Goal: Task Accomplishment & Management: Use online tool/utility

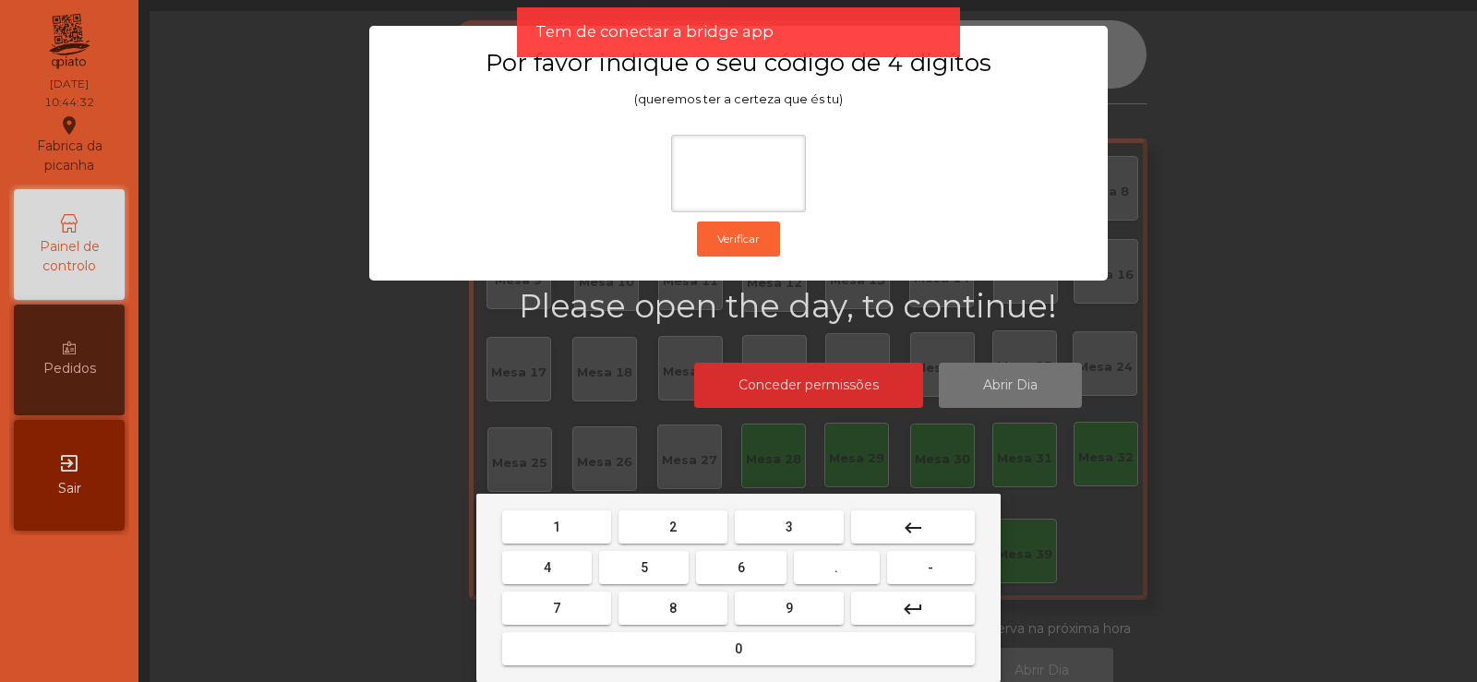
click at [689, 525] on button "2" at bounding box center [673, 527] width 109 height 33
click at [721, 567] on button "6" at bounding box center [741, 567] width 90 height 33
click at [587, 611] on button "7" at bounding box center [556, 608] width 109 height 33
click at [643, 569] on span "5" at bounding box center [644, 567] width 7 height 15
type input "****"
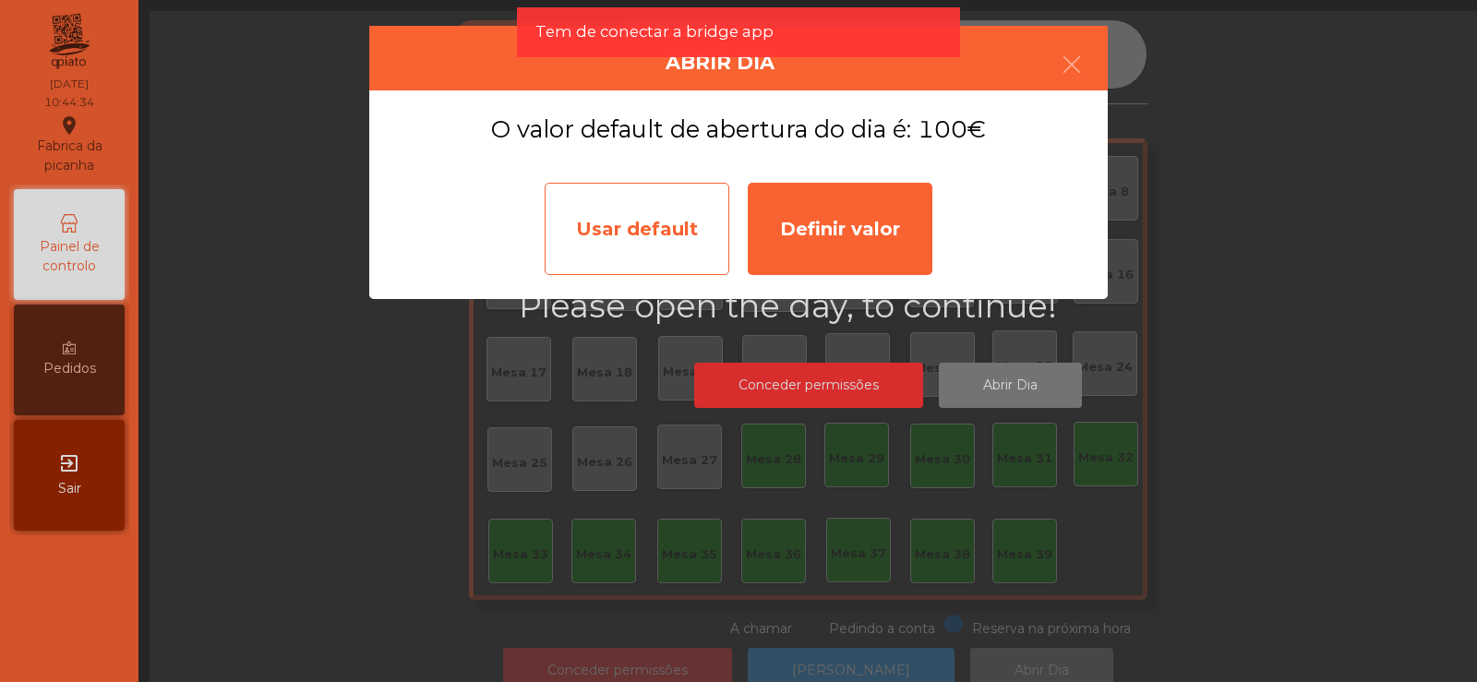
click at [667, 251] on div "Usar default" at bounding box center [637, 229] width 185 height 92
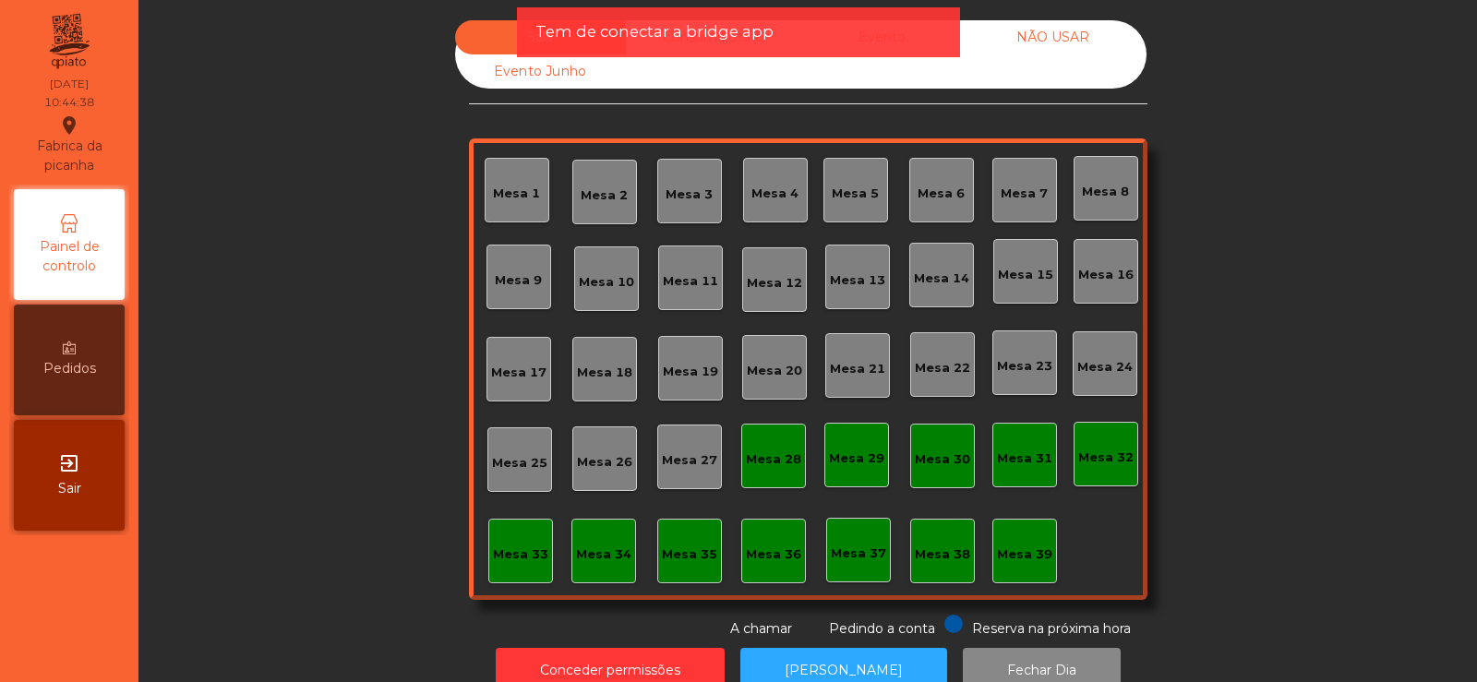
click at [927, 475] on div "Mesa 30" at bounding box center [942, 456] width 65 height 65
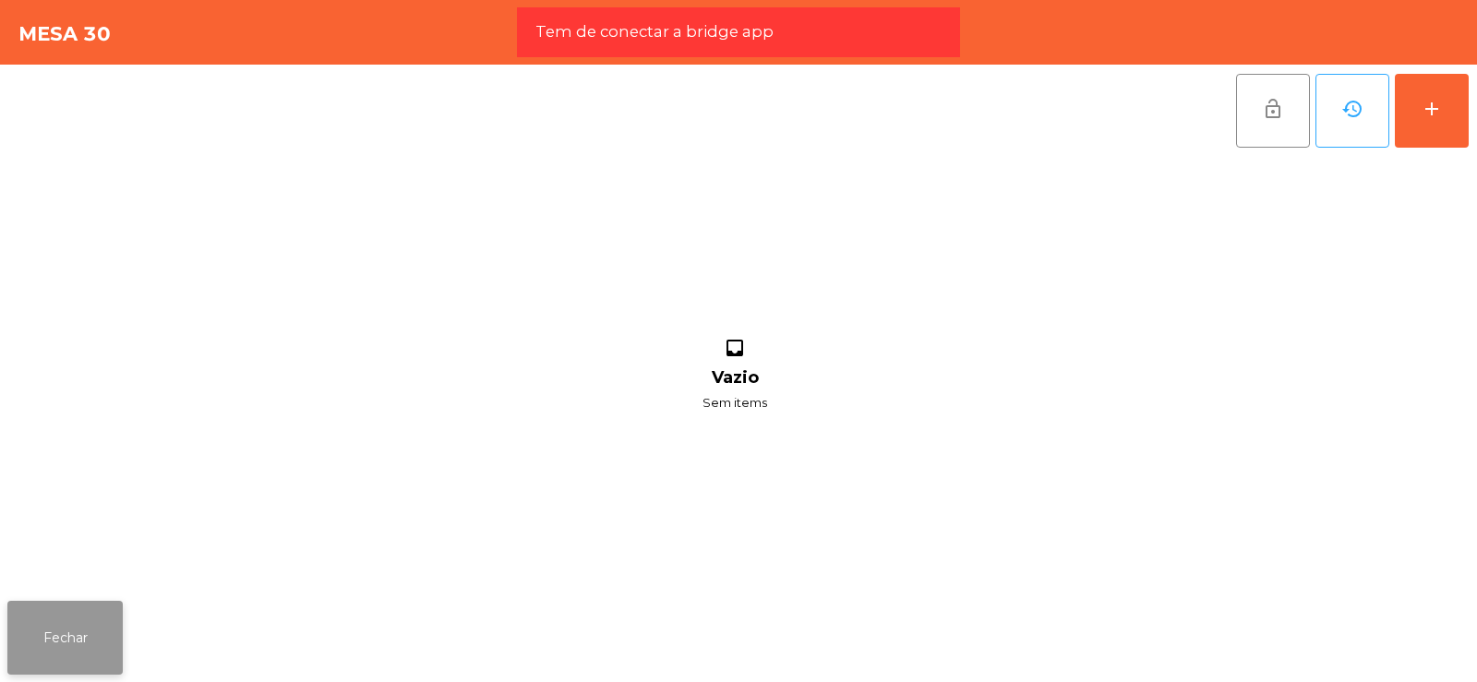
click at [101, 629] on button "Fechar" at bounding box center [64, 638] width 115 height 74
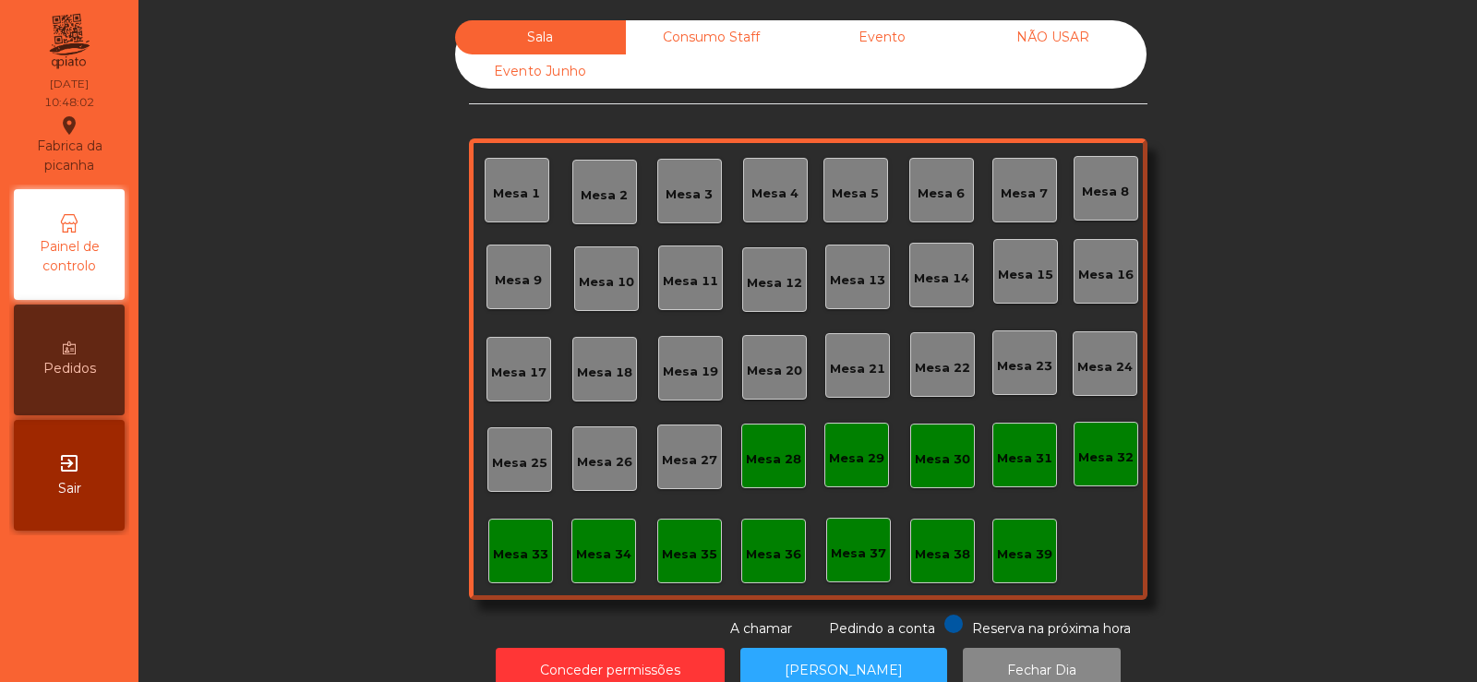
click at [844, 563] on div "Mesa 37" at bounding box center [858, 550] width 65 height 65
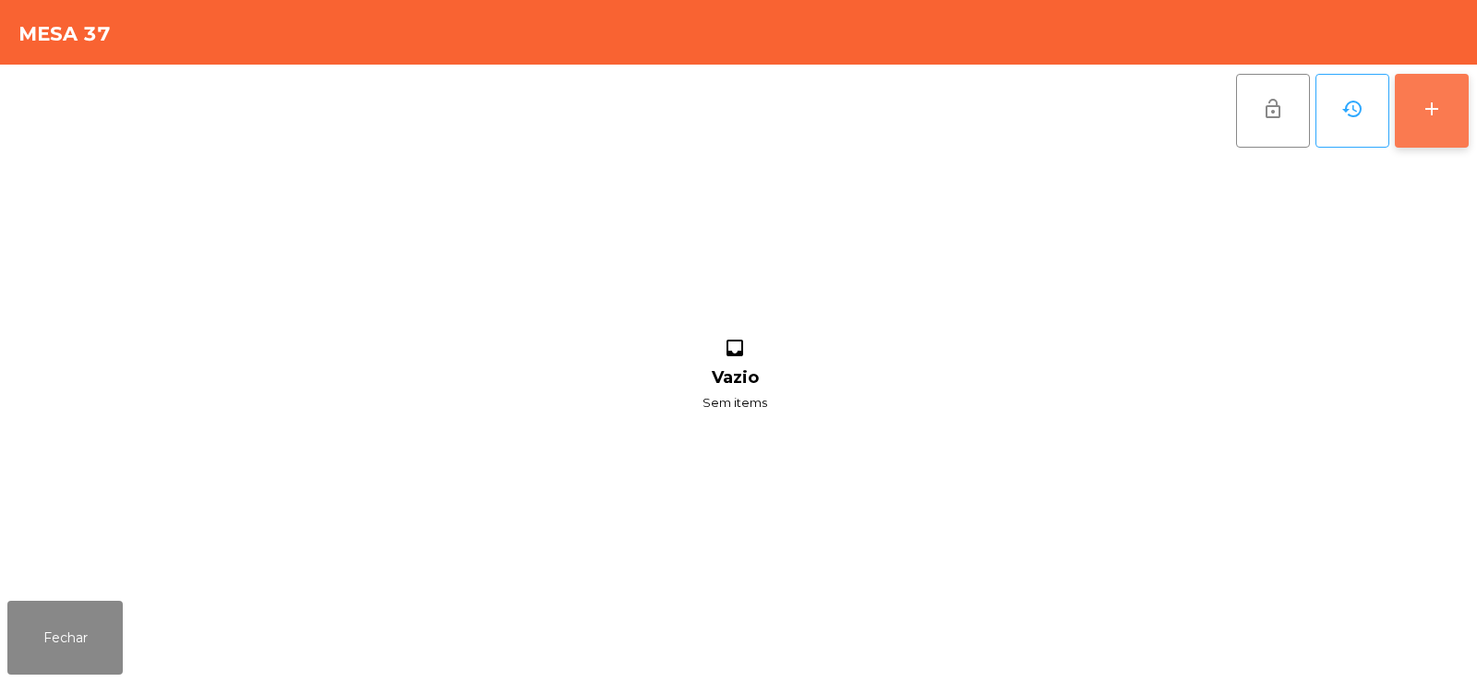
click at [1425, 113] on div "add" at bounding box center [1432, 109] width 22 height 22
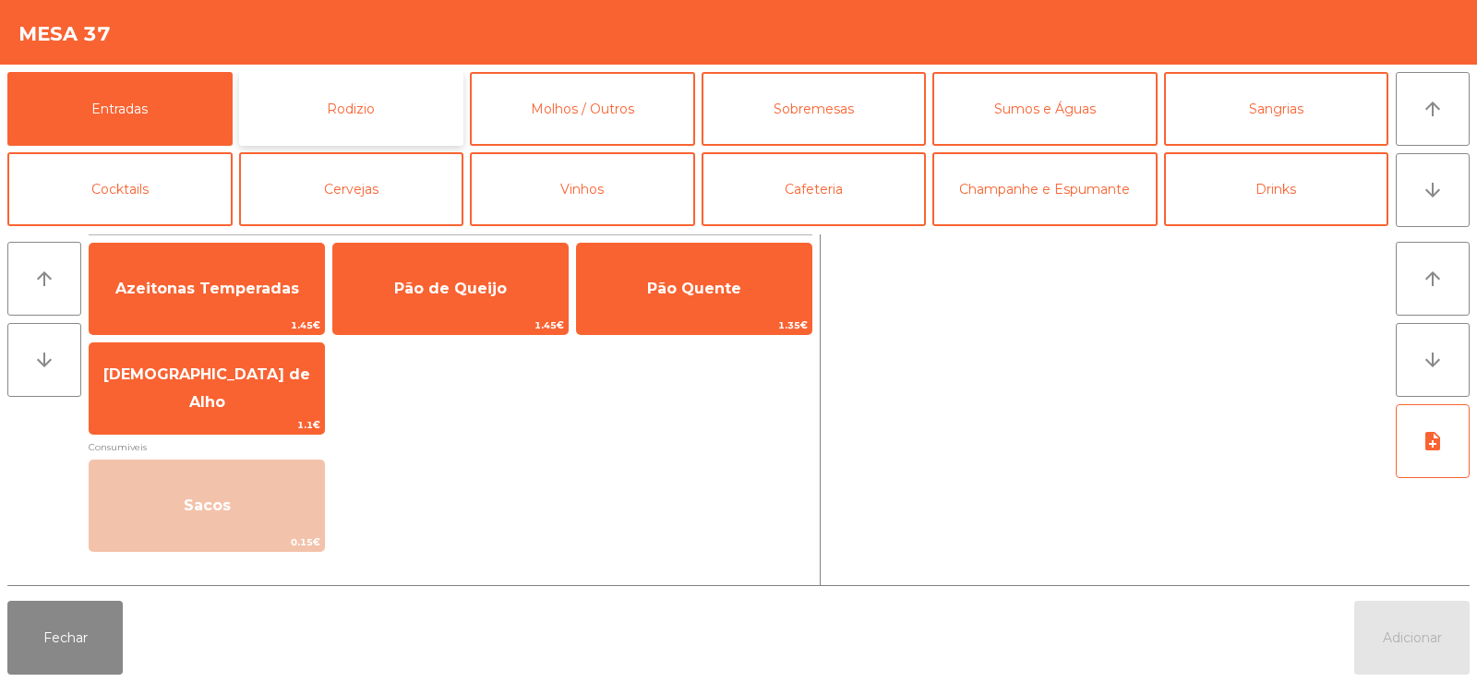
click at [277, 124] on button "Rodizio" at bounding box center [351, 109] width 225 height 74
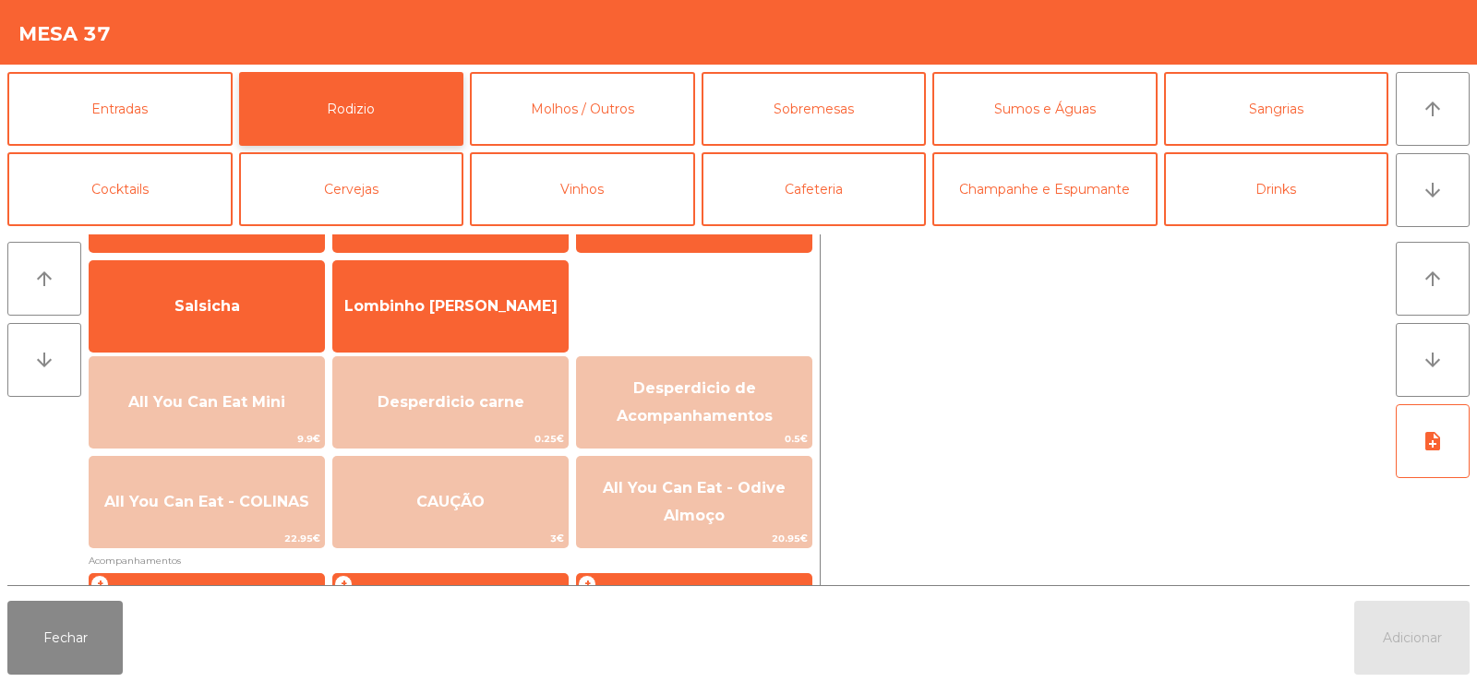
scroll to position [125, 0]
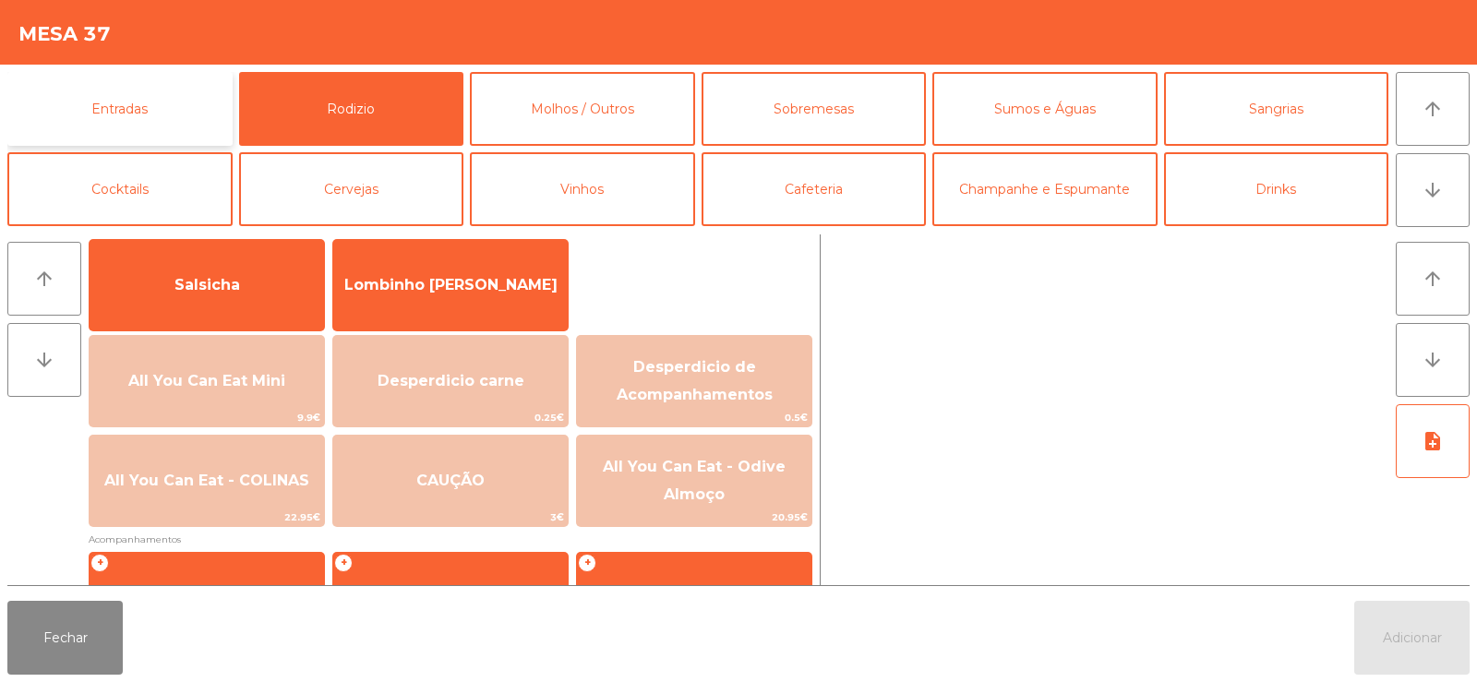
click at [71, 132] on button "Entradas" at bounding box center [119, 109] width 225 height 74
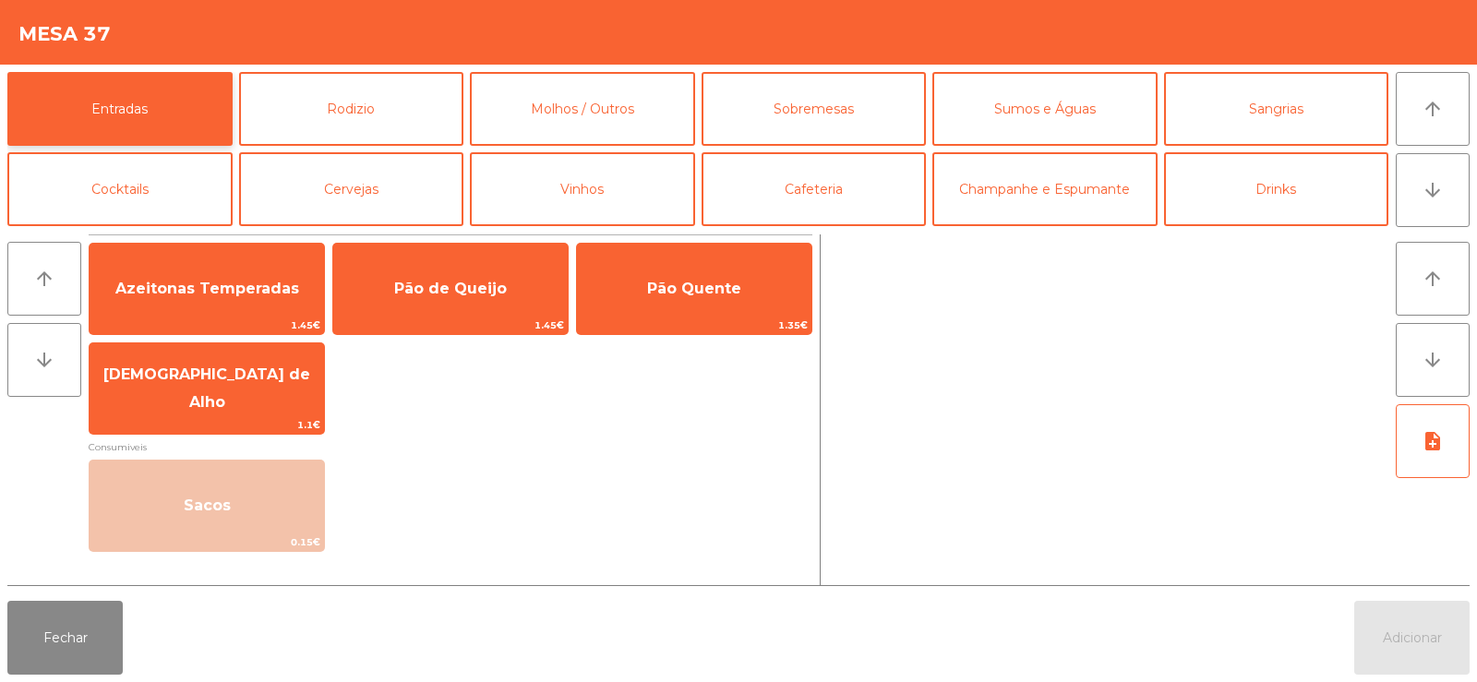
scroll to position [0, 0]
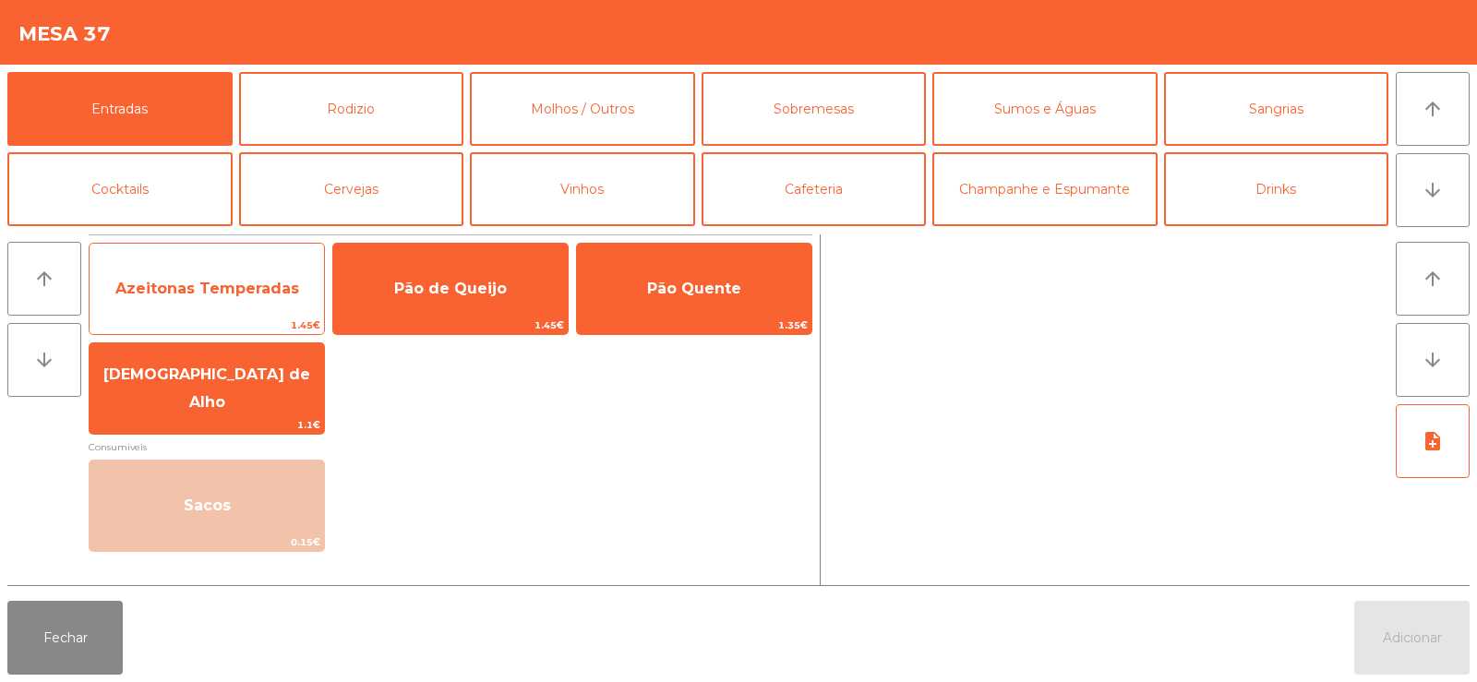
click at [177, 288] on span "Azeitonas Temperadas" at bounding box center [207, 289] width 184 height 18
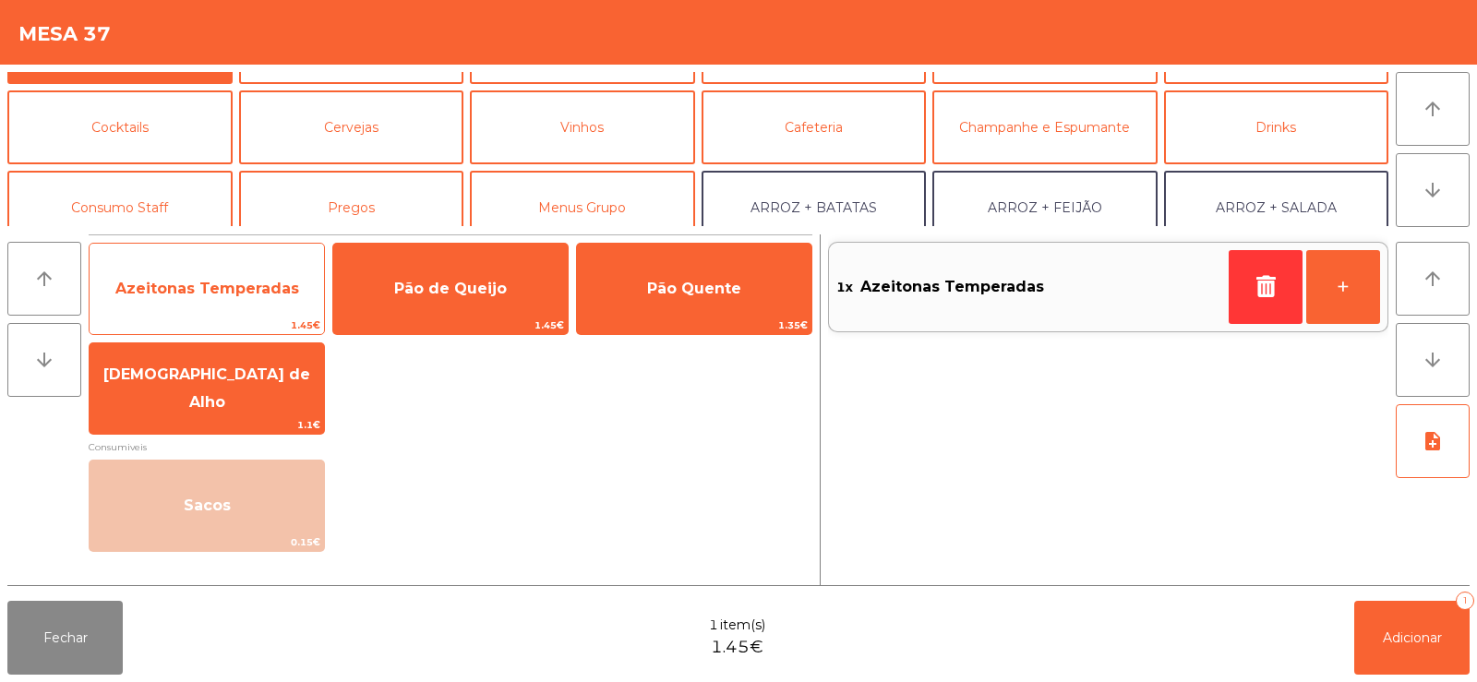
scroll to position [63, 0]
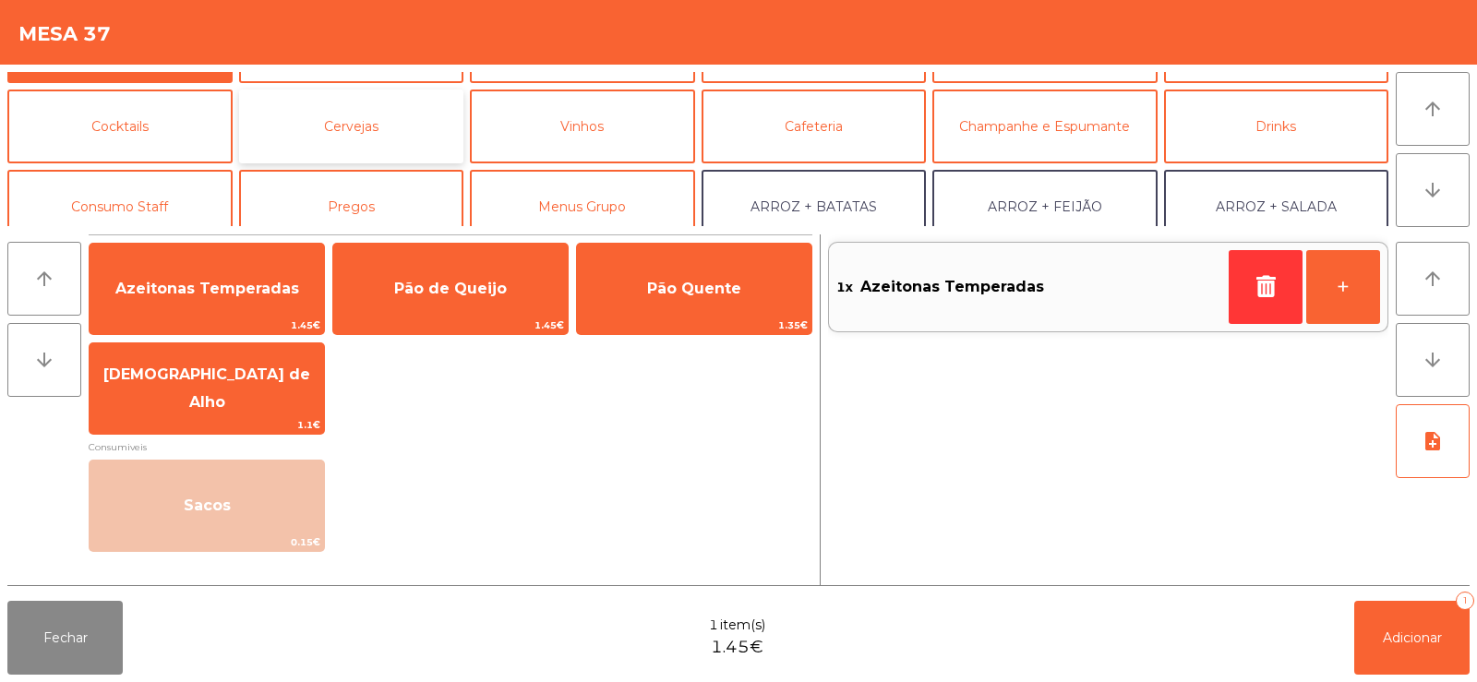
click at [274, 133] on button "Cervejas" at bounding box center [351, 127] width 225 height 74
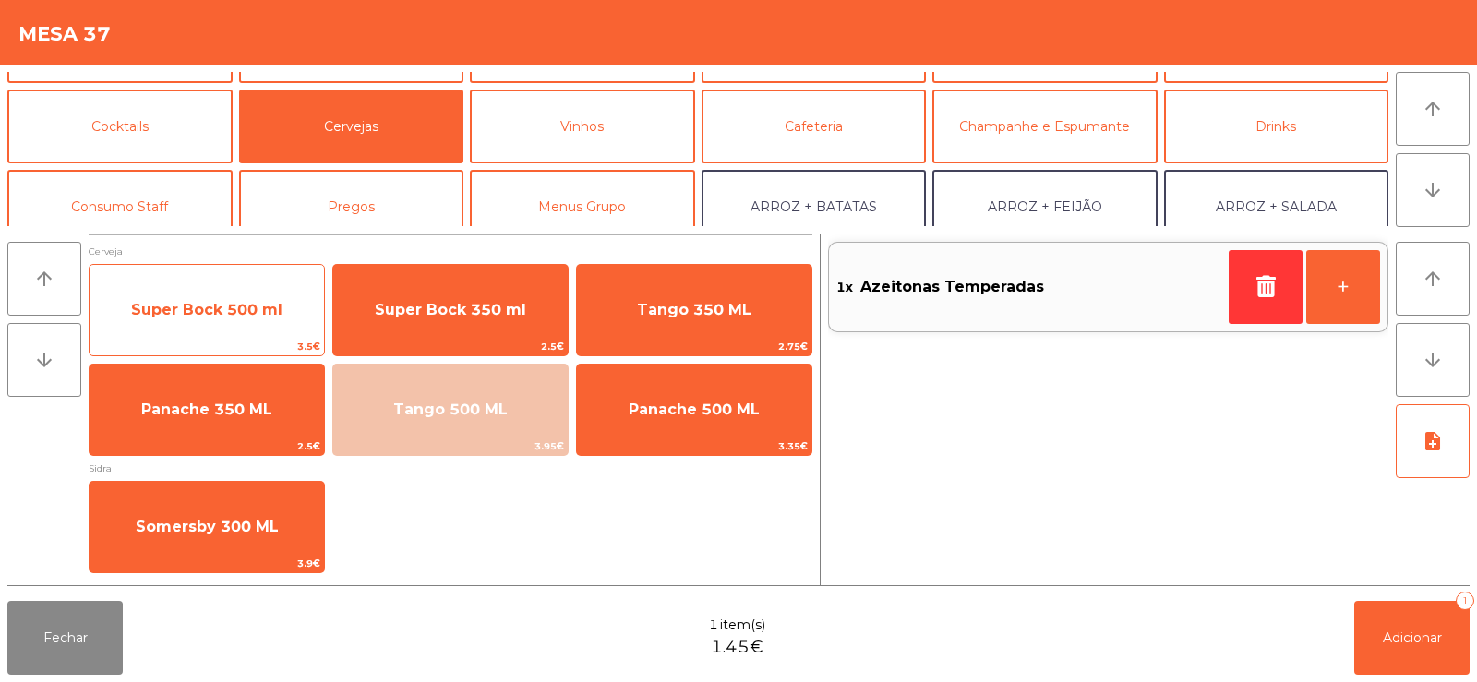
click at [186, 314] on span "Super Bock 500 ml" at bounding box center [206, 310] width 151 height 18
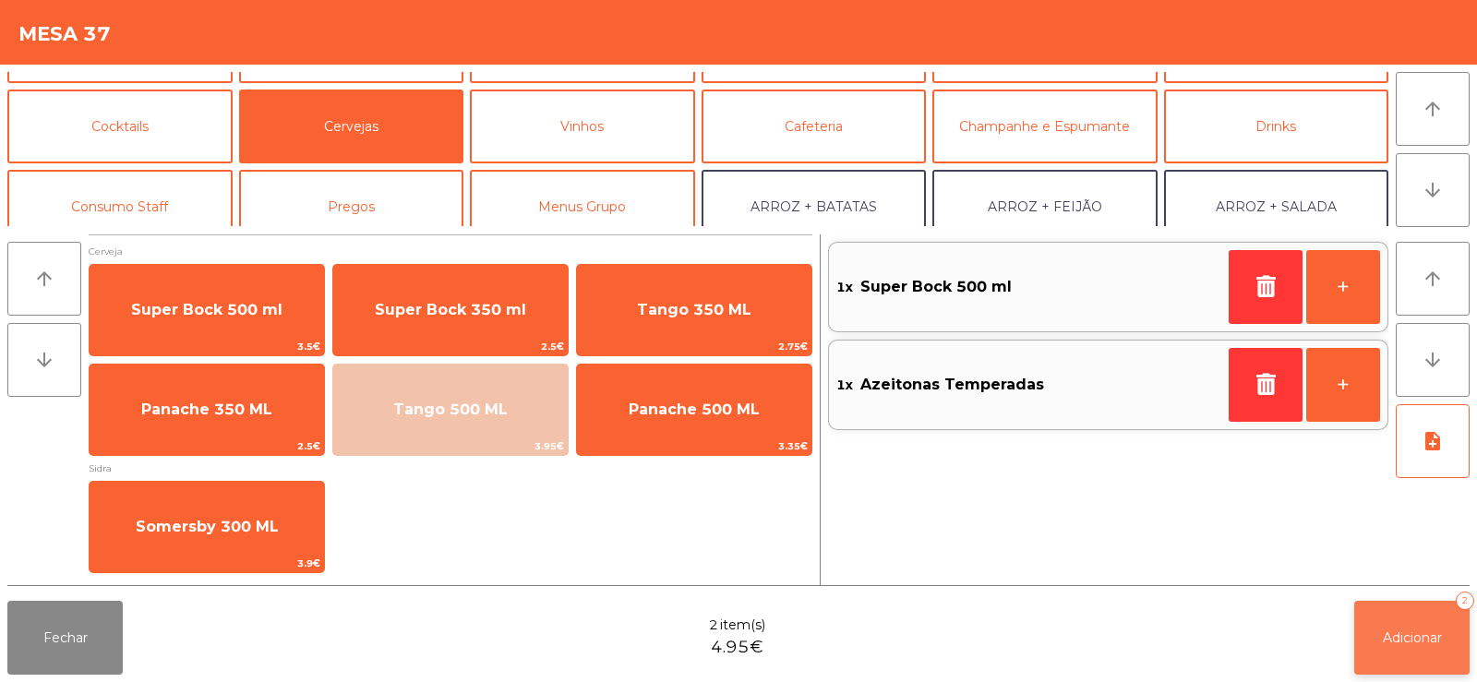
click at [1413, 634] on span "Adicionar" at bounding box center [1412, 638] width 59 height 17
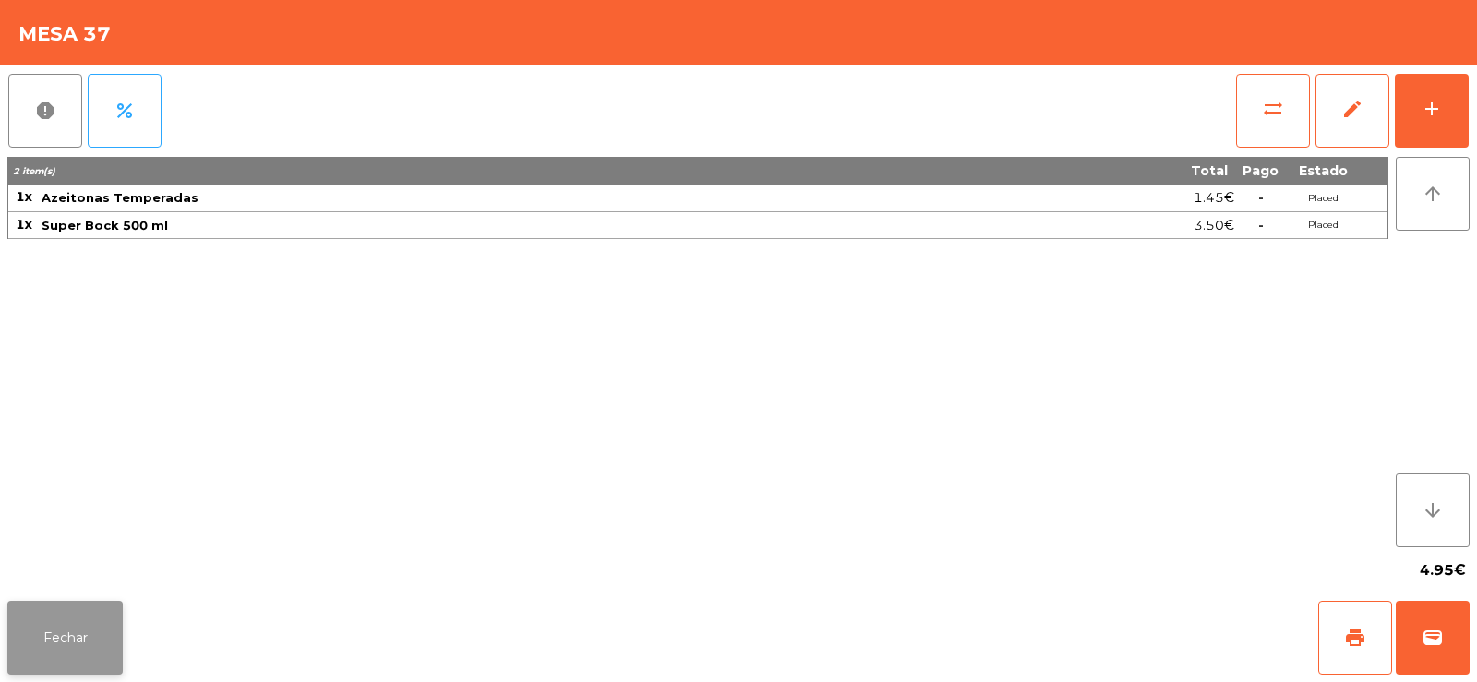
click at [84, 611] on button "Fechar" at bounding box center [64, 638] width 115 height 74
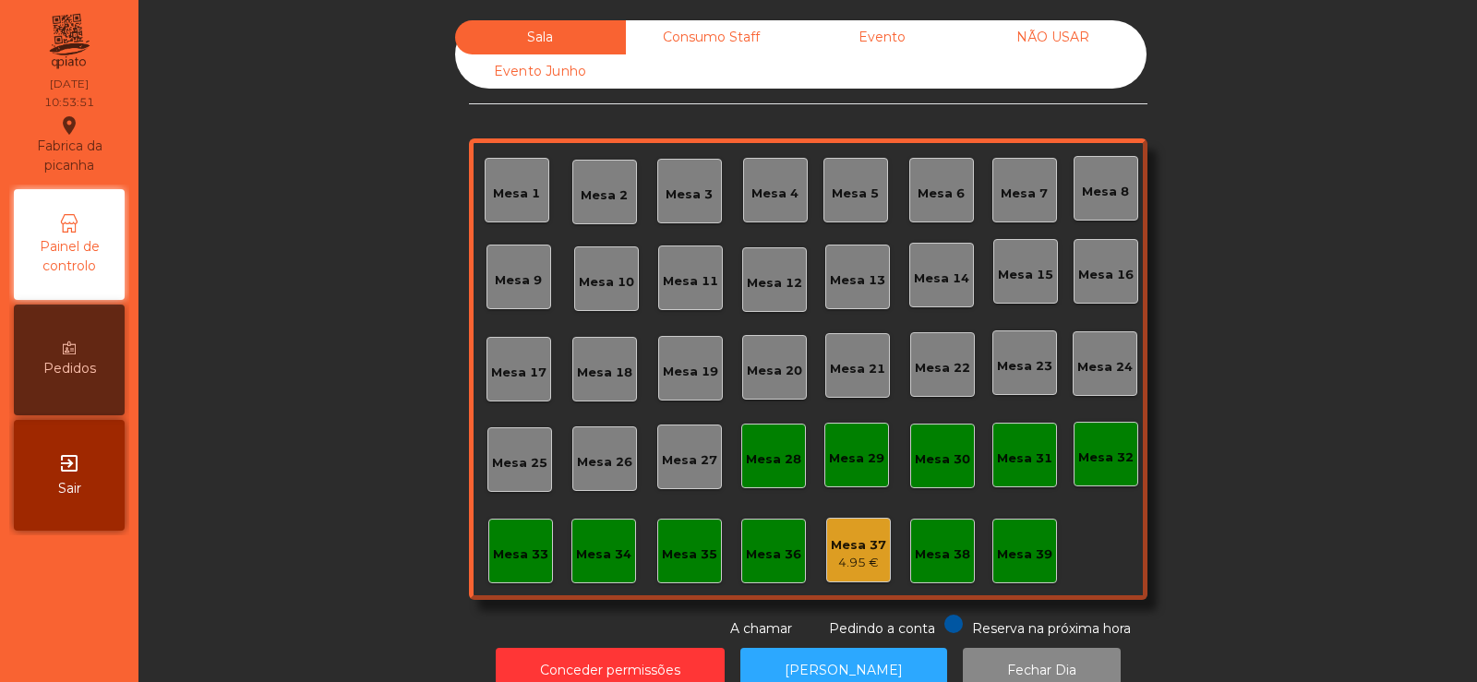
scroll to position [45, 0]
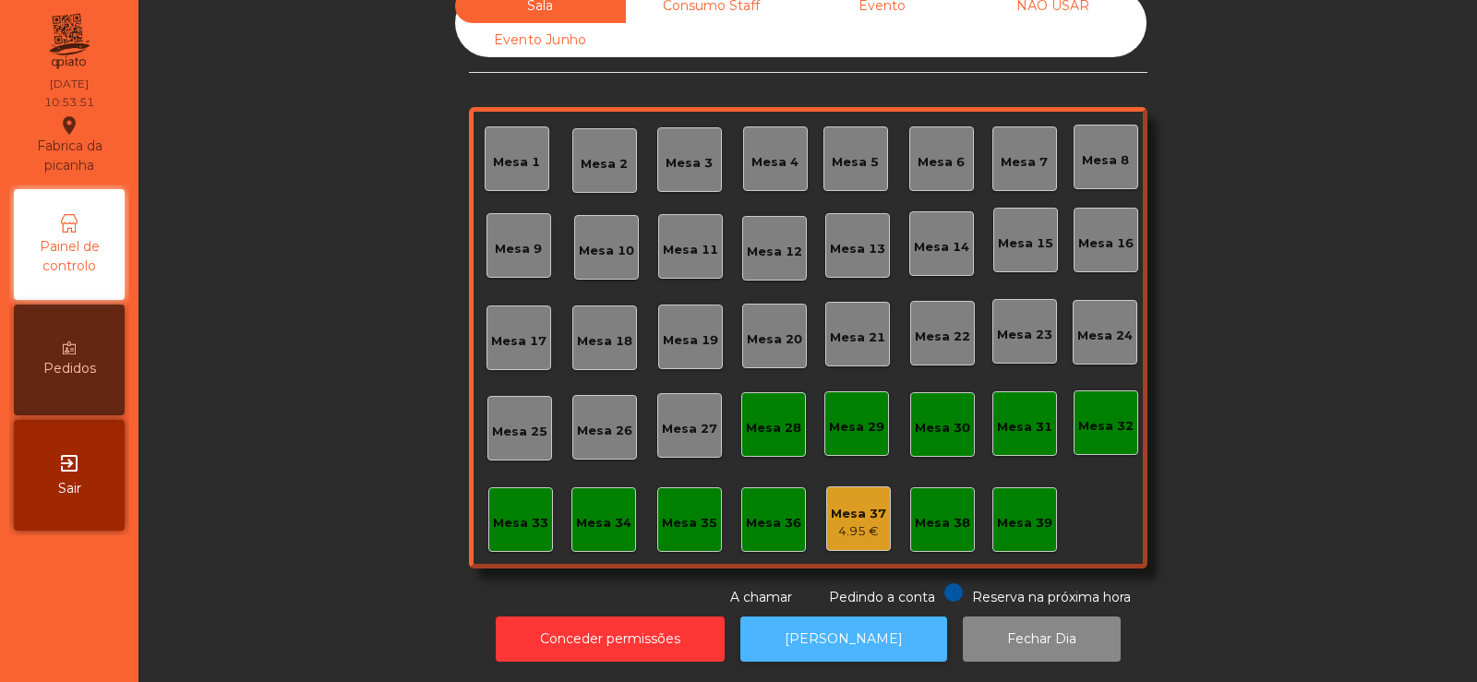
click at [832, 620] on button "[PERSON_NAME]" at bounding box center [843, 639] width 207 height 45
